Goal: Information Seeking & Learning: Learn about a topic

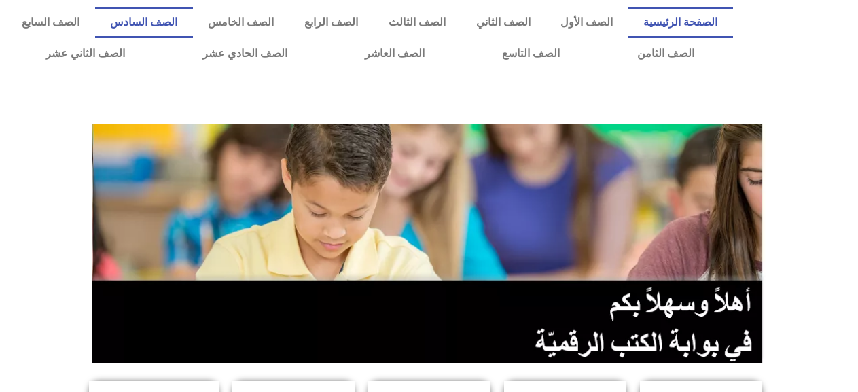
click at [190, 24] on link "الصف السادس" at bounding box center [144, 22] width 98 height 31
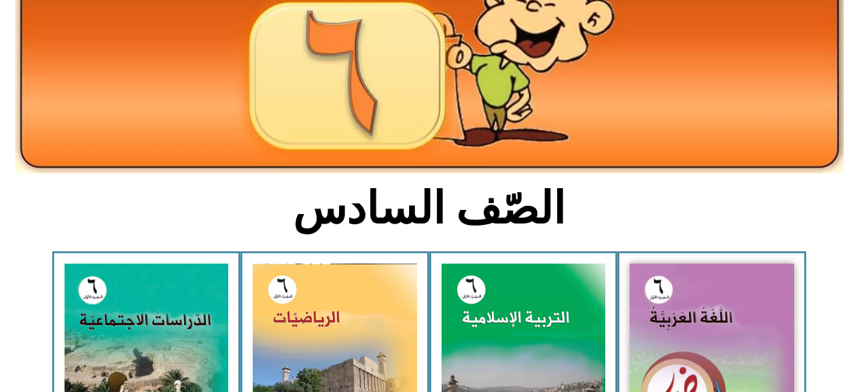
scroll to position [204, 0]
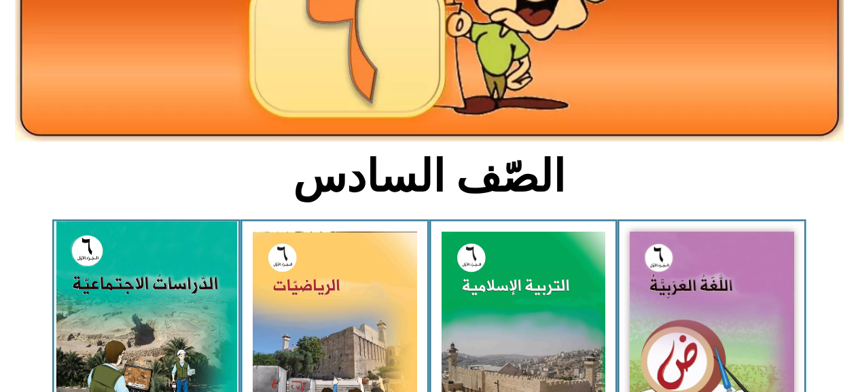
click at [113, 293] on img at bounding box center [146, 335] width 181 height 226
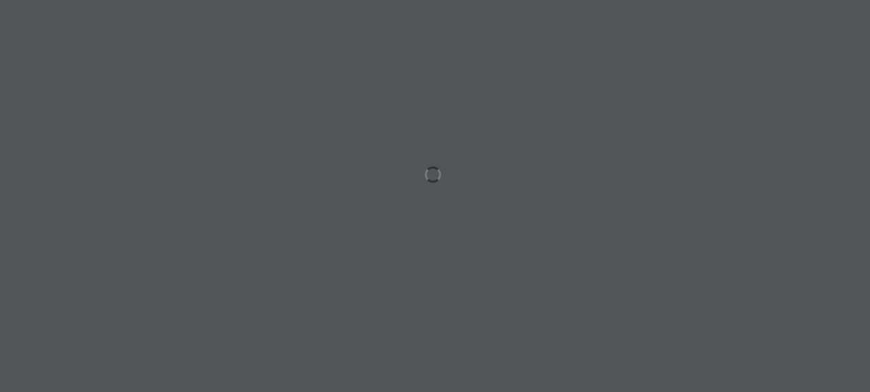
click at [262, 254] on div at bounding box center [435, 196] width 870 height 392
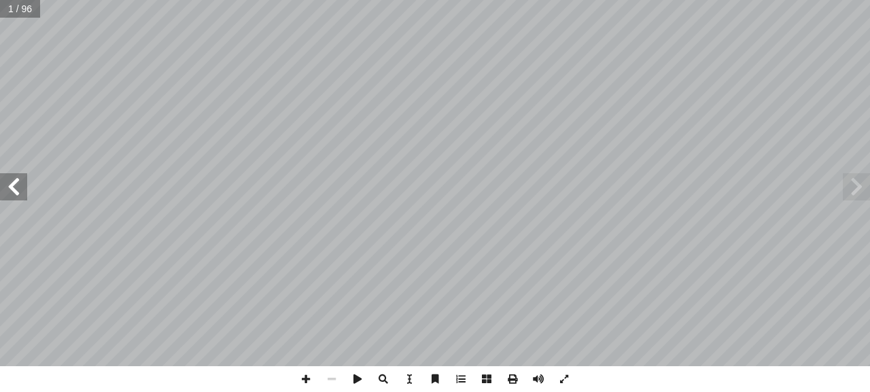
click at [18, 181] on span at bounding box center [13, 186] width 27 height 27
click at [17, 181] on span at bounding box center [13, 186] width 27 height 27
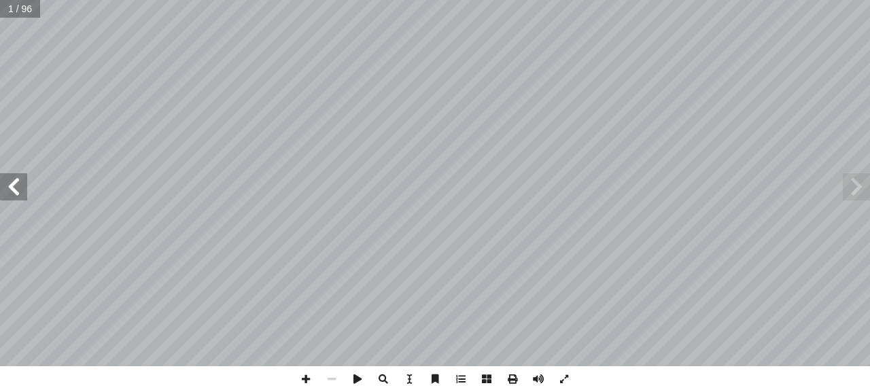
click at [17, 181] on span at bounding box center [13, 186] width 27 height 27
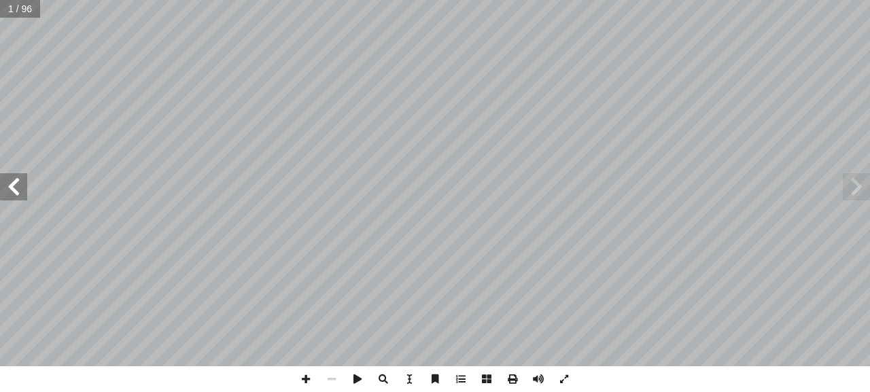
click at [17, 181] on span at bounding box center [13, 186] width 27 height 27
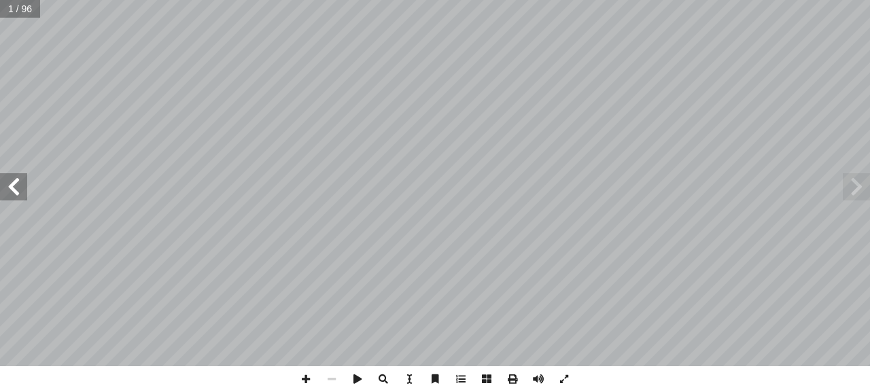
click at [17, 181] on span at bounding box center [13, 186] width 27 height 27
click at [16, 186] on span at bounding box center [13, 186] width 27 height 27
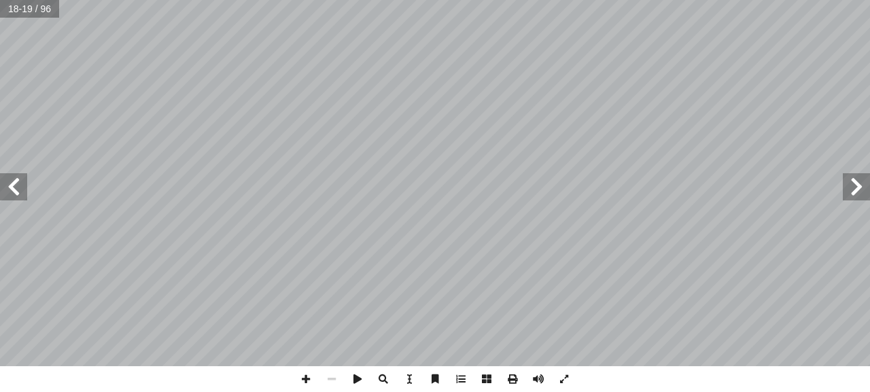
click at [16, 186] on span at bounding box center [13, 186] width 27 height 27
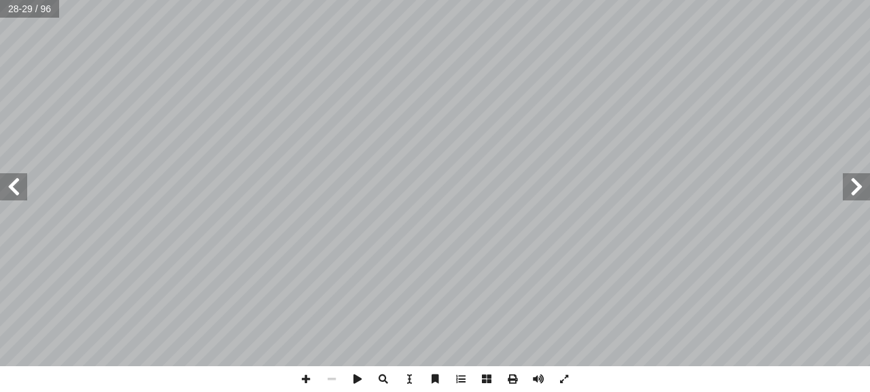
click at [846, 179] on span at bounding box center [856, 186] width 27 height 27
click at [20, 186] on span at bounding box center [13, 186] width 27 height 27
